Goal: Find specific page/section: Find specific page/section

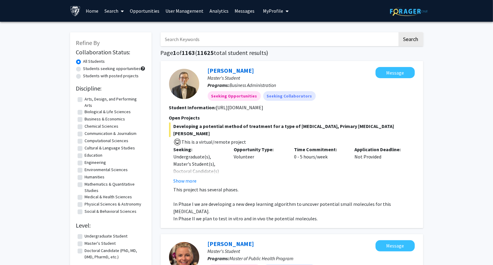
click at [268, 10] on span "My Profile" at bounding box center [273, 11] width 20 height 6
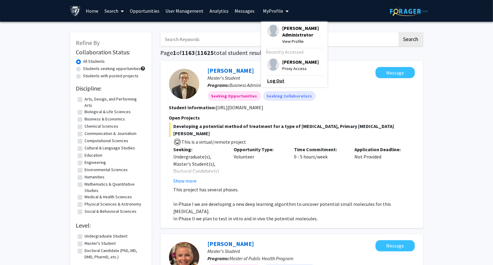
click at [272, 84] on link "Log Out" at bounding box center [294, 80] width 54 height 7
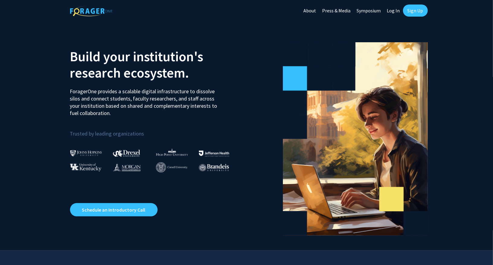
click at [398, 8] on link "Log In" at bounding box center [393, 10] width 19 height 21
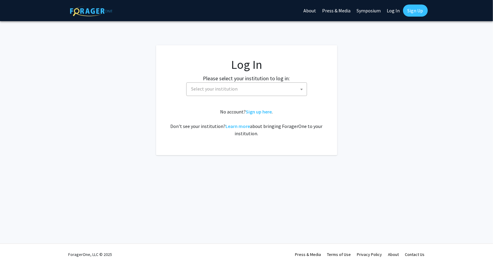
click at [235, 89] on span "Select your institution" at bounding box center [248, 89] width 118 height 12
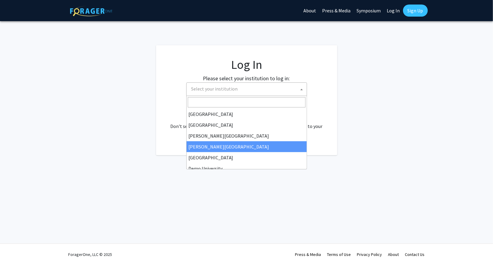
scroll to position [43, 0]
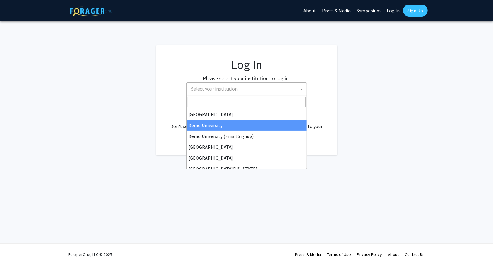
select select "8"
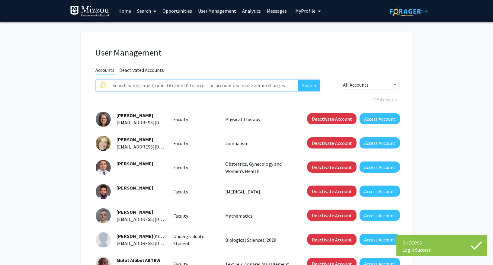
click at [187, 85] on input "text" at bounding box center [203, 85] width 189 height 11
paste input "Interdisciplinary Neuroscience Program"
type input "Interdisciplinary Neuroscience Program"
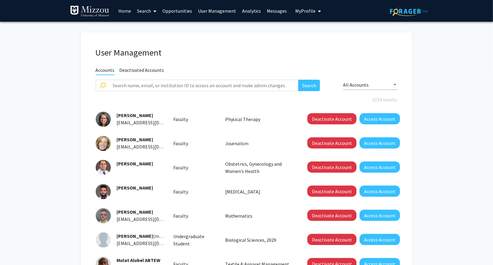
click at [178, 13] on link "Opportunities" at bounding box center [177, 10] width 36 height 21
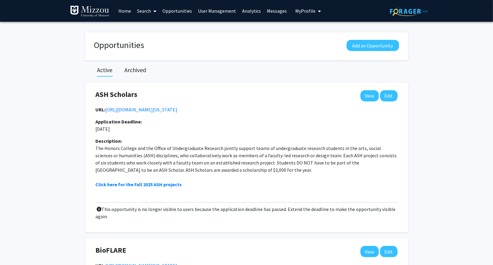
click at [145, 13] on link "Search" at bounding box center [146, 10] width 25 height 21
click at [149, 27] on span "Faculty/Staff" at bounding box center [156, 28] width 44 height 12
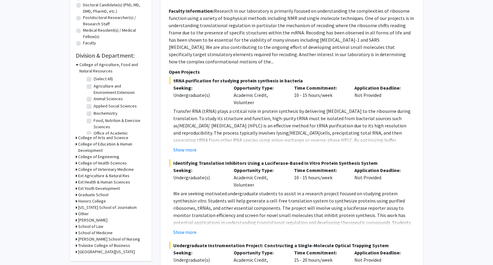
scroll to position [134, 0]
click at [101, 194] on h3 "Graduate School" at bounding box center [93, 195] width 30 height 6
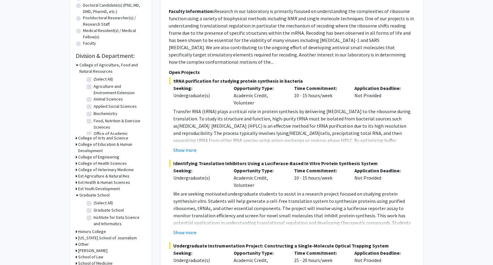
click at [101, 194] on h3 "Graduate School" at bounding box center [95, 195] width 30 height 6
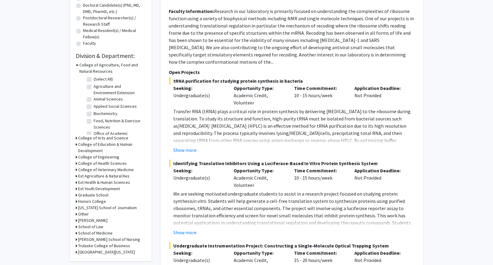
scroll to position [0, 0]
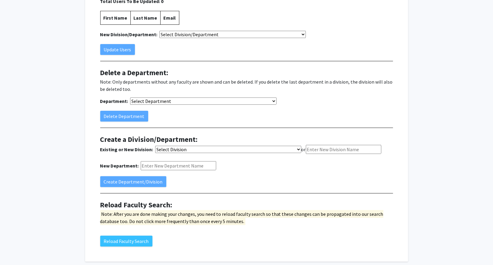
scroll to position [75, 0]
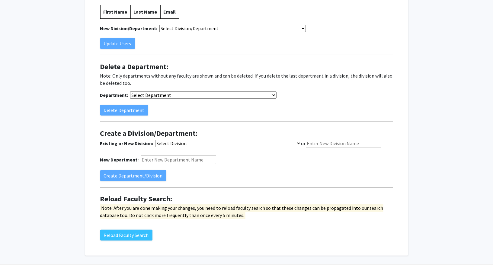
click at [197, 143] on select "Select Division College of Agriculture, Food and Natural Resources (DivisionID:…" at bounding box center [228, 143] width 146 height 7
select select "779"
click at [162, 161] on input "New Department:" at bounding box center [178, 159] width 75 height 9
paste input "Interdisciplinary Neuroscience Program"
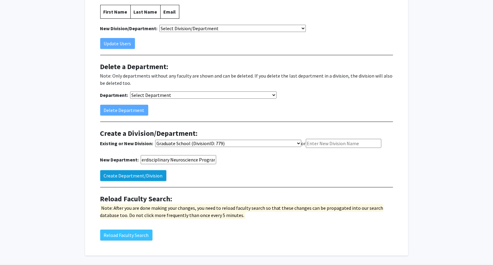
type input "Interdisciplinary Neuroscience Program"
click at [148, 171] on button "Create Department/Division" at bounding box center [133, 175] width 66 height 11
select select "-1"
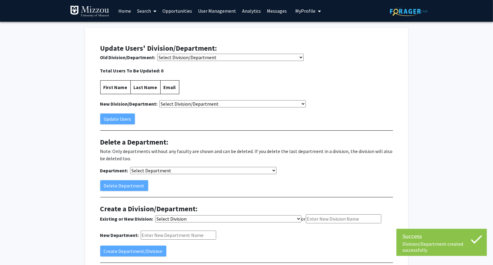
click at [192, 57] on select "Select Division/Department College of Agriculture, Food and Natural Resources (…" at bounding box center [230, 57] width 146 height 7
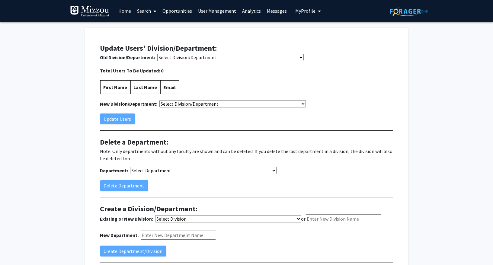
scroll to position [95, 0]
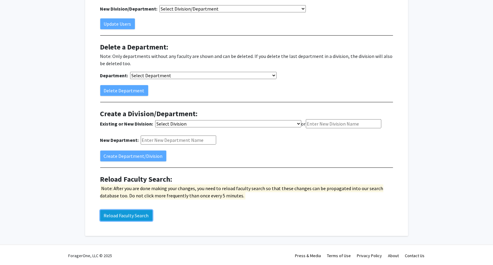
click at [138, 210] on button "Reload Faculty Search" at bounding box center [126, 215] width 52 height 11
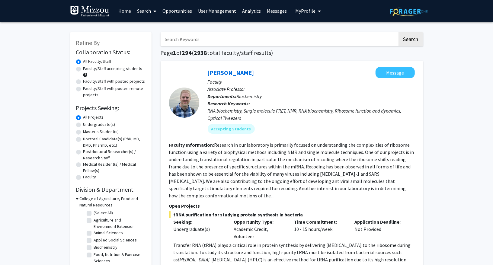
click at [316, 11] on span "My profile dropdown to access profile and logout" at bounding box center [318, 11] width 5 height 21
click at [308, 53] on link "Log Out" at bounding box center [327, 53] width 54 height 7
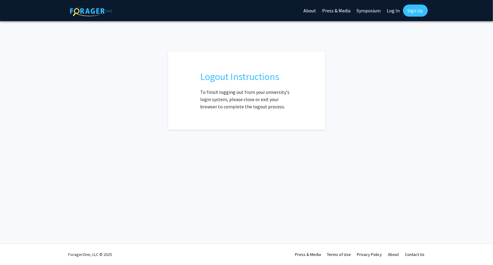
click at [392, 13] on link "Log In" at bounding box center [393, 10] width 19 height 21
select select
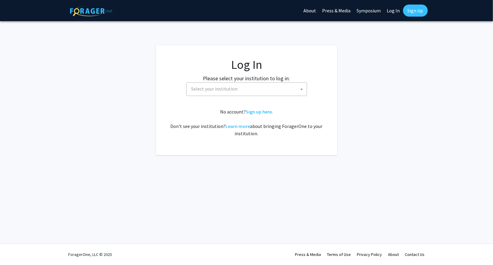
click at [241, 93] on span "Select your institution" at bounding box center [248, 89] width 118 height 12
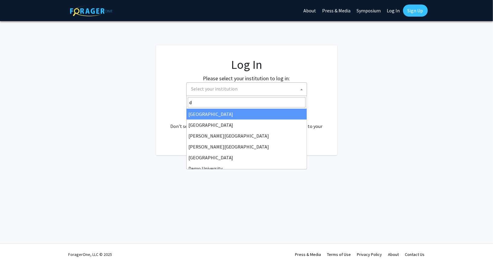
type input "de"
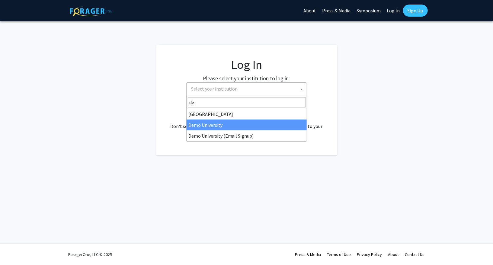
select select "8"
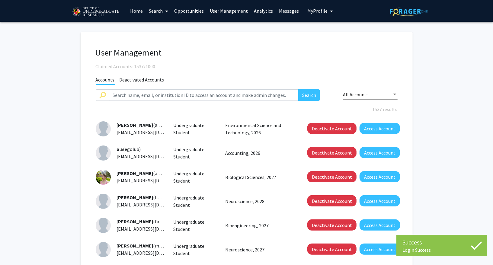
click at [187, 32] on div "User Management Claimed Accounts: 1537/1000 Accounts Deactivated Accounts Searc…" at bounding box center [247, 213] width 332 height 363
click at [160, 10] on link "Search" at bounding box center [158, 10] width 25 height 21
click at [161, 22] on span "Faculty/Staff" at bounding box center [168, 28] width 44 height 12
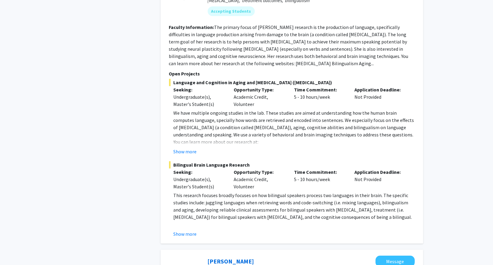
scroll to position [2769, 0]
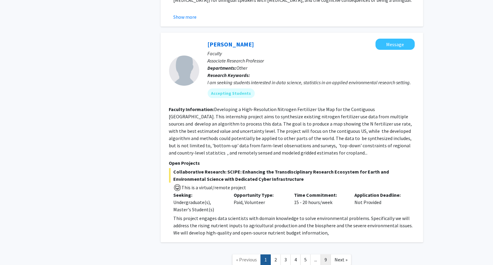
click at [326, 254] on link "9" at bounding box center [326, 259] width 10 height 11
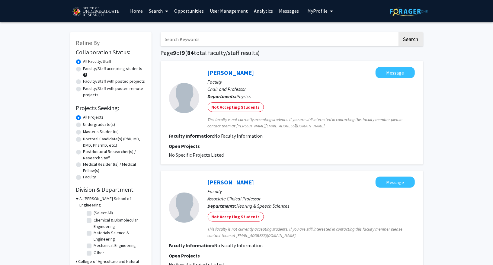
scroll to position [295, 0]
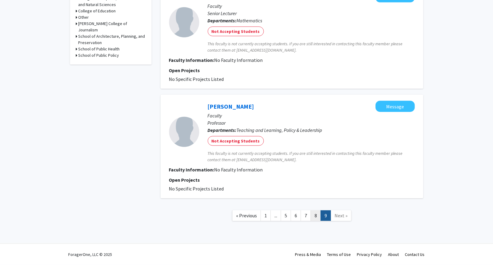
click at [314, 213] on link "8" at bounding box center [316, 215] width 10 height 11
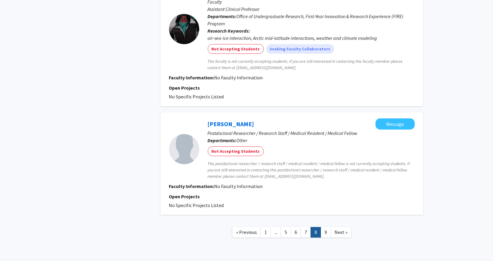
scroll to position [1096, 0]
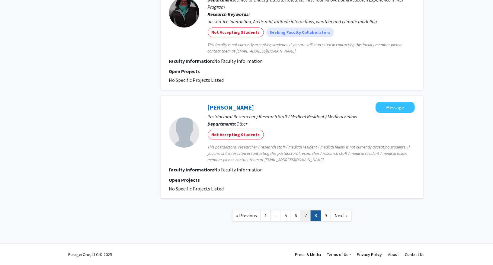
click at [308, 214] on link "7" at bounding box center [306, 215] width 10 height 11
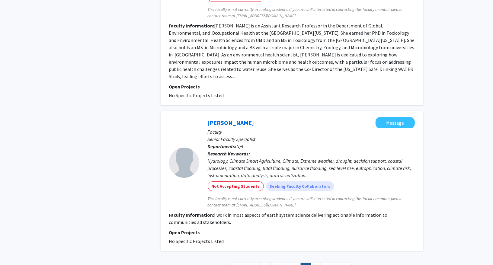
scroll to position [1336, 0]
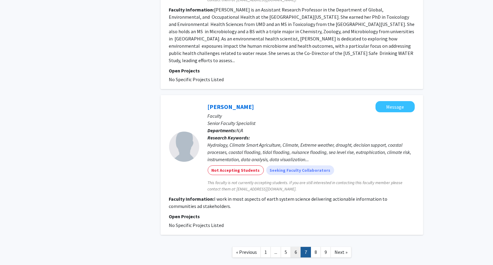
click at [295, 247] on link "6" at bounding box center [296, 252] width 10 height 11
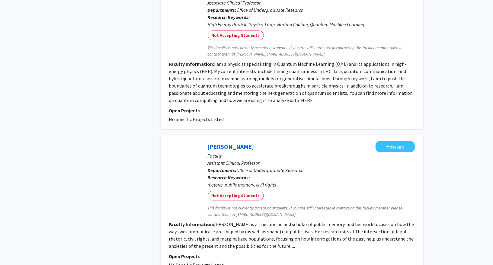
scroll to position [1117, 0]
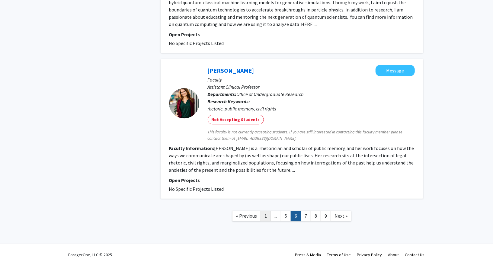
click at [267, 217] on link "1" at bounding box center [265, 216] width 10 height 11
